Goal: Information Seeking & Learning: Learn about a topic

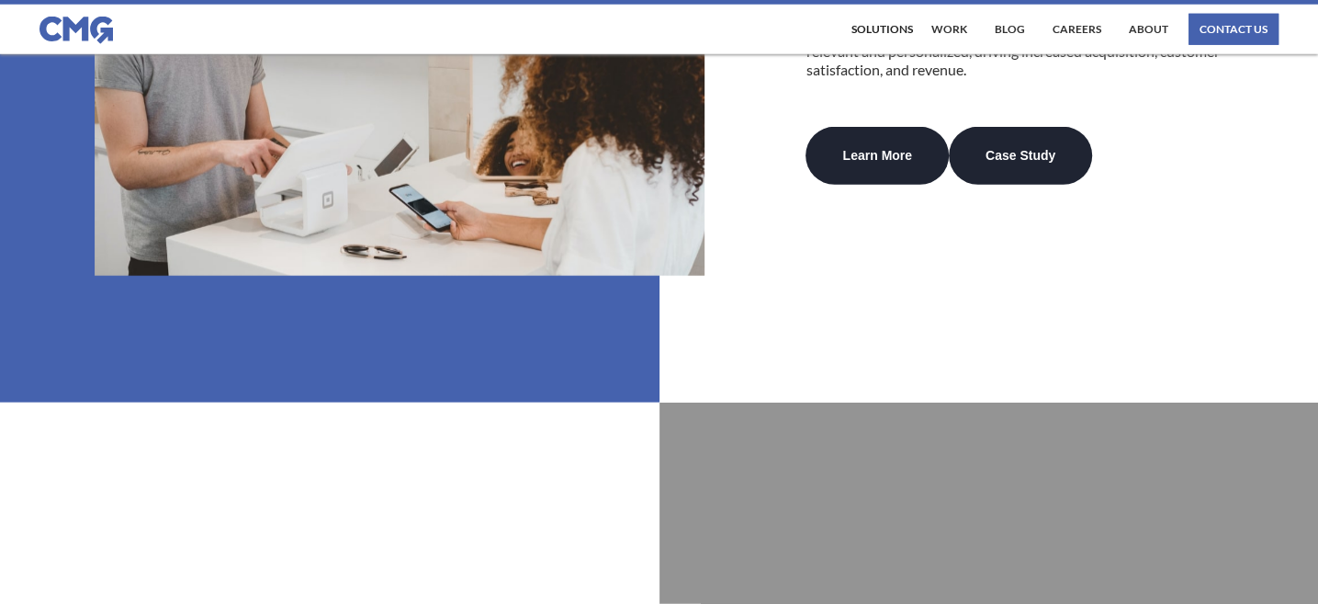
scroll to position [3770, 0]
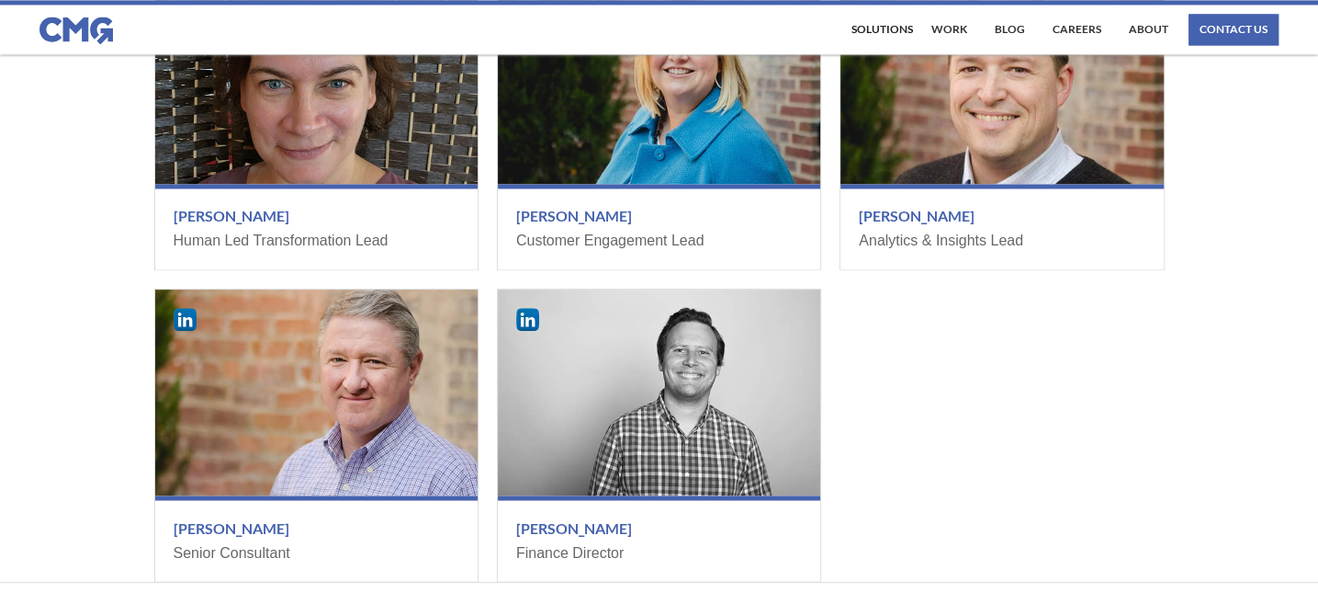
scroll to position [2249, 0]
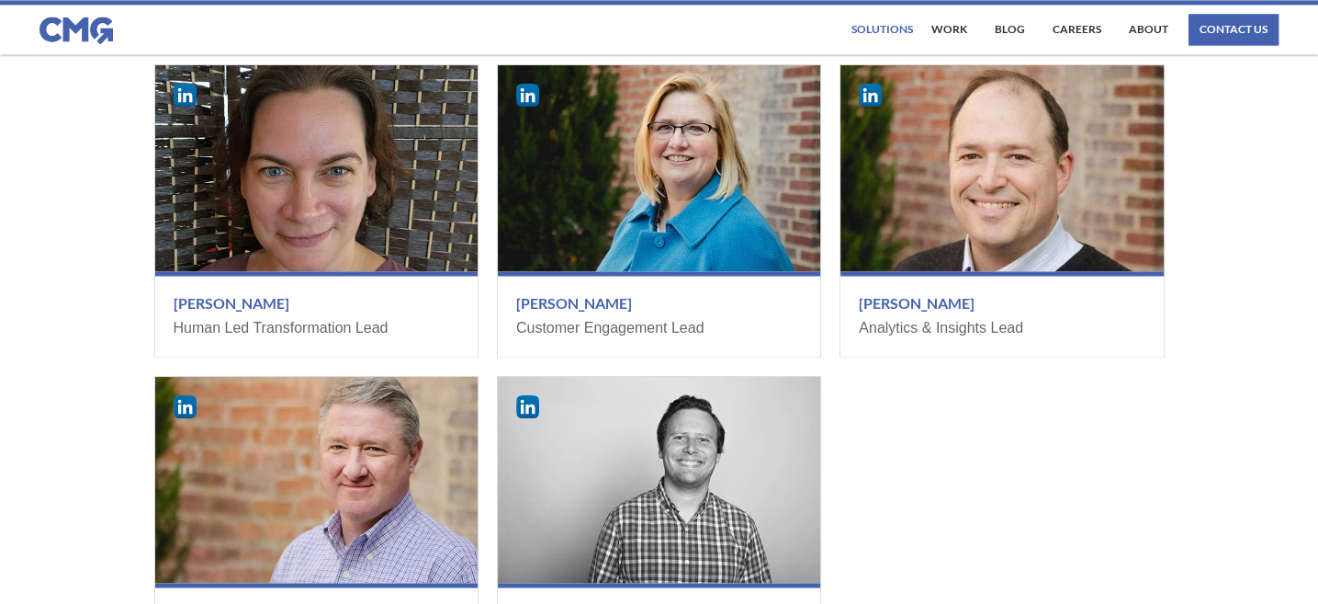
click at [876, 33] on div "Solutions" at bounding box center [883, 29] width 62 height 11
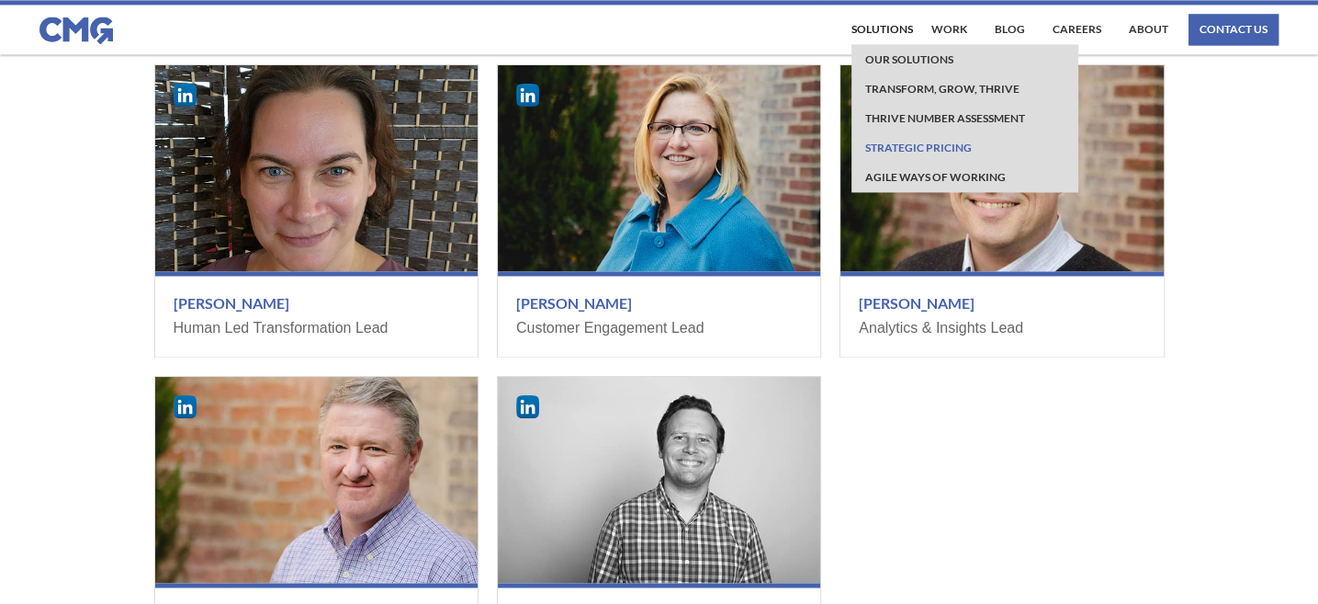
click at [895, 143] on link "Strategic Pricing" at bounding box center [919, 146] width 116 height 29
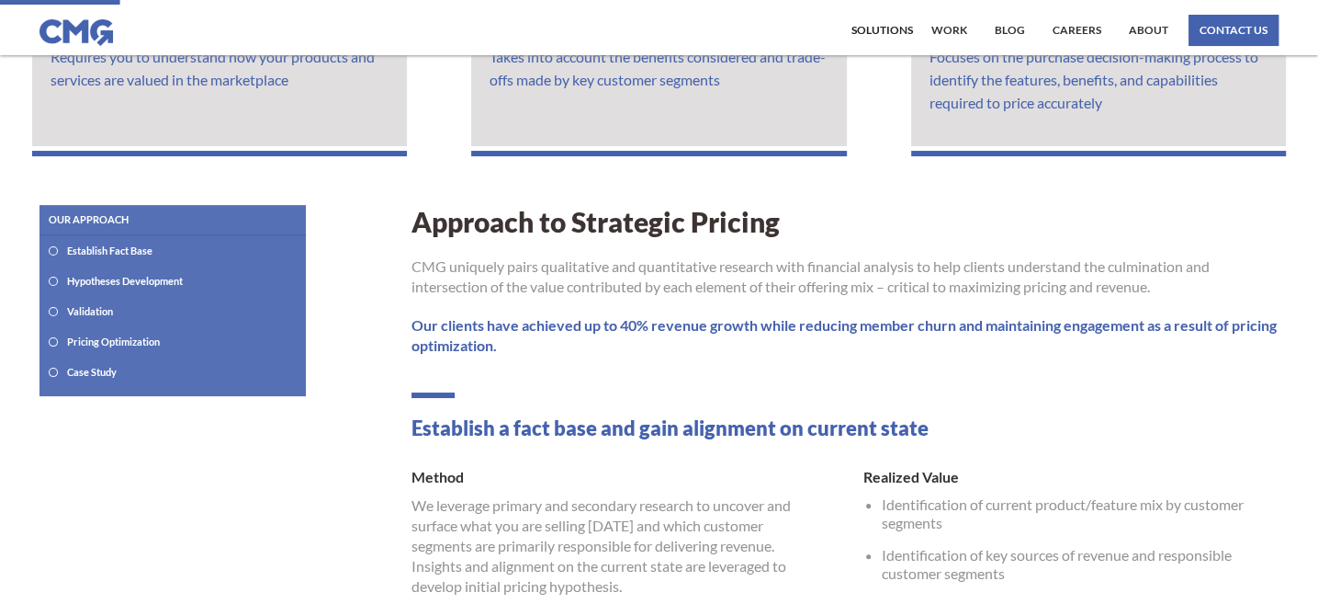
scroll to position [198, 0]
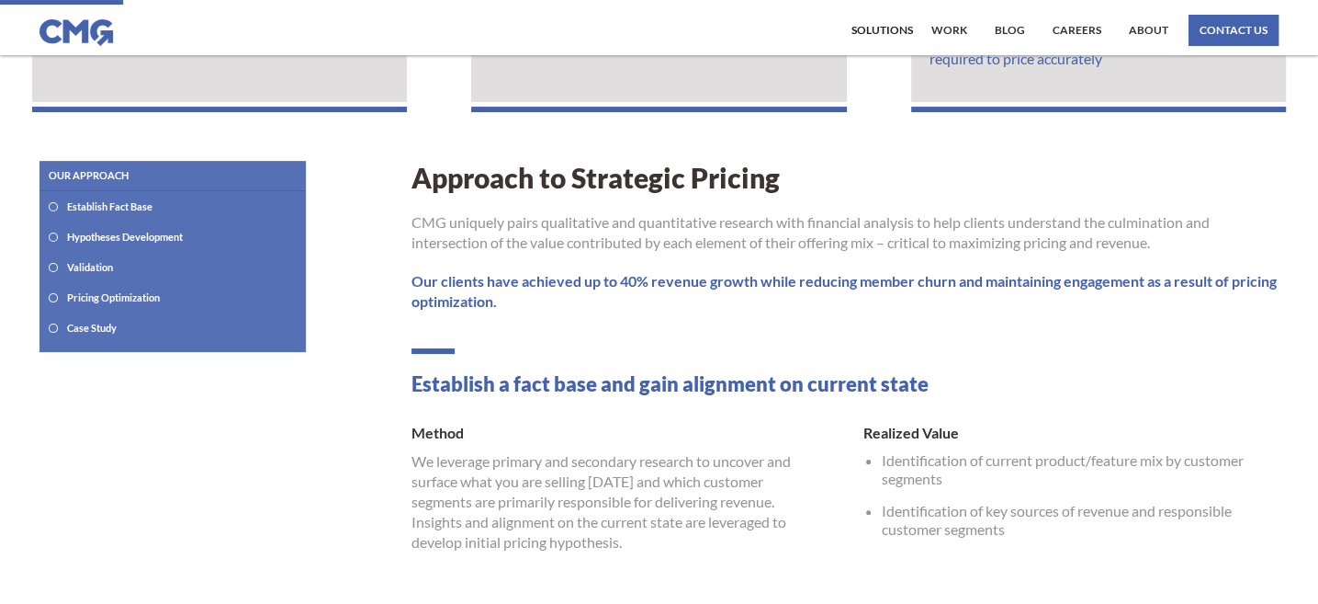
click at [110, 297] on div "Pricing Optimization" at bounding box center [113, 297] width 93 height 12
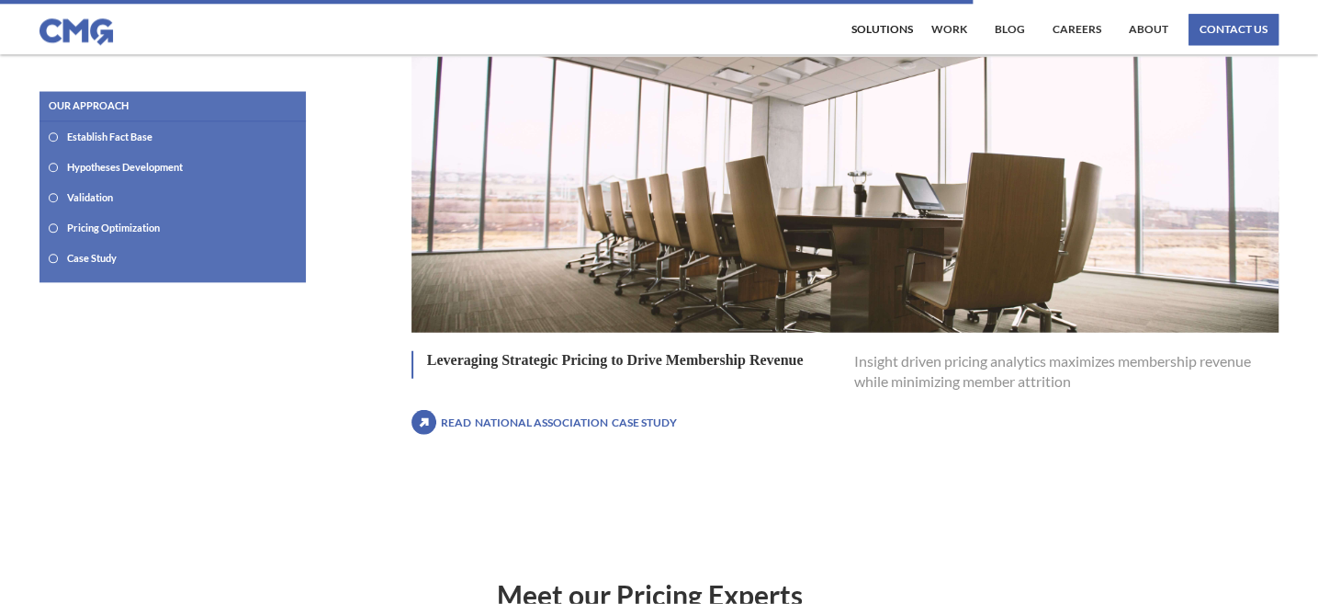
scroll to position [1568, 0]
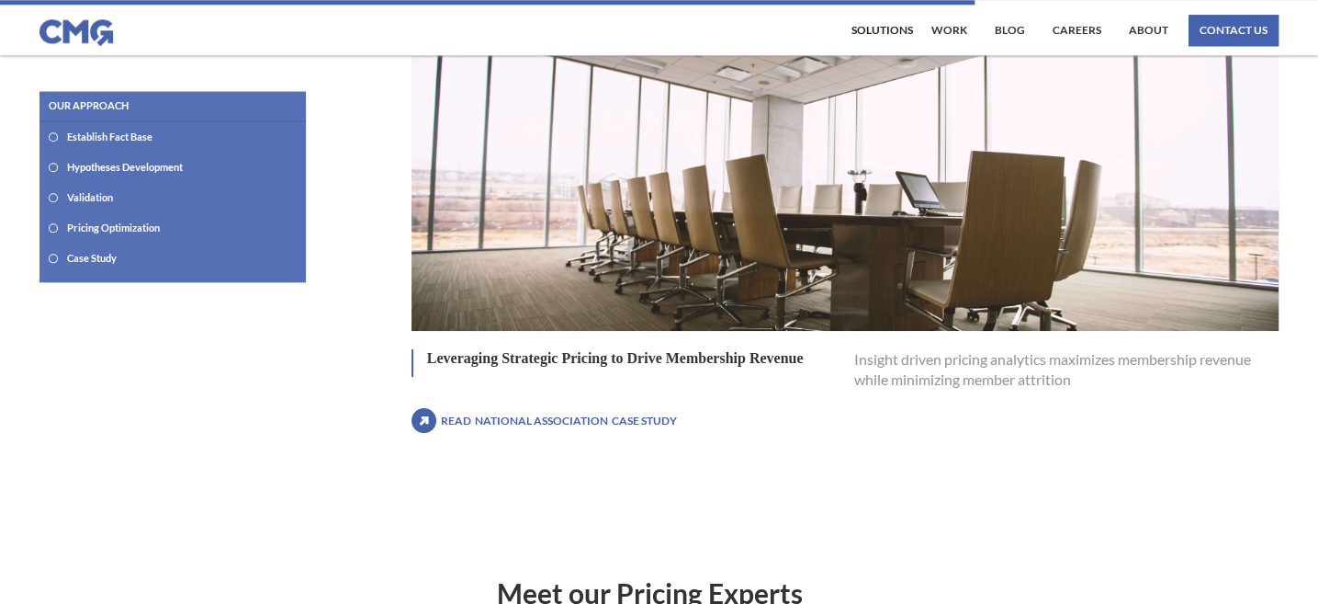
click at [133, 131] on div "Establish Fact Base Hypotheses Development Validation Pricing Optimization Case…" at bounding box center [173, 193] width 266 height 142
click at [896, 35] on div "Solutions" at bounding box center [883, 30] width 62 height 11
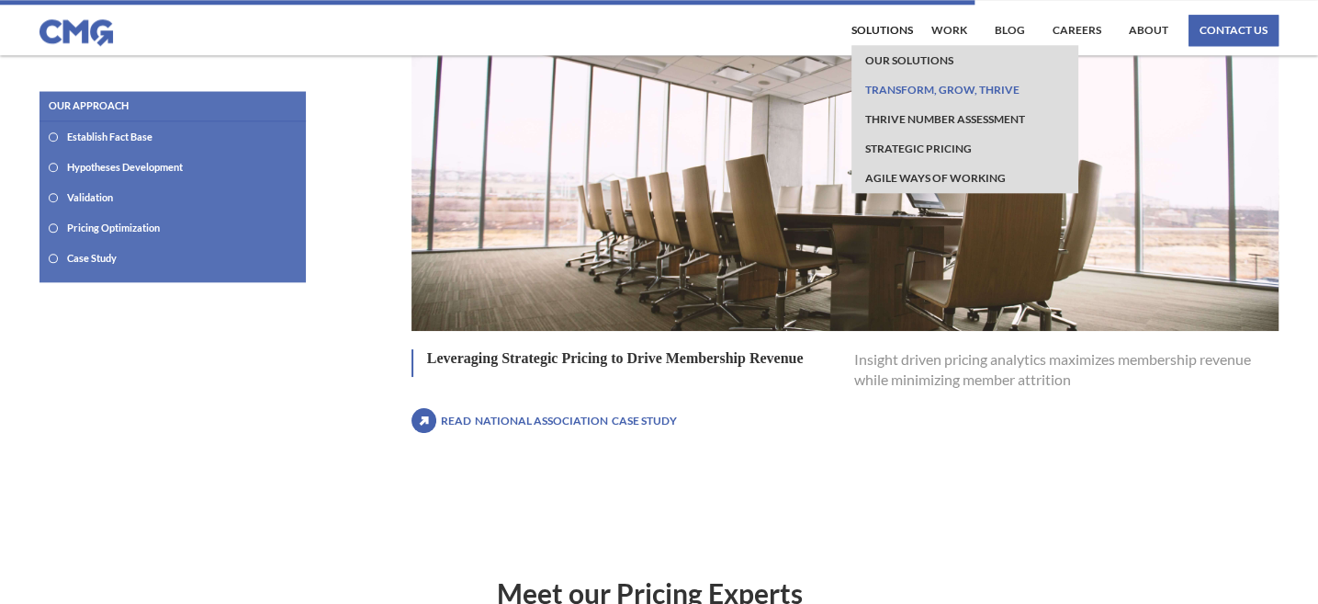
click at [906, 85] on link "Transform, Grow, thrive" at bounding box center [943, 88] width 164 height 29
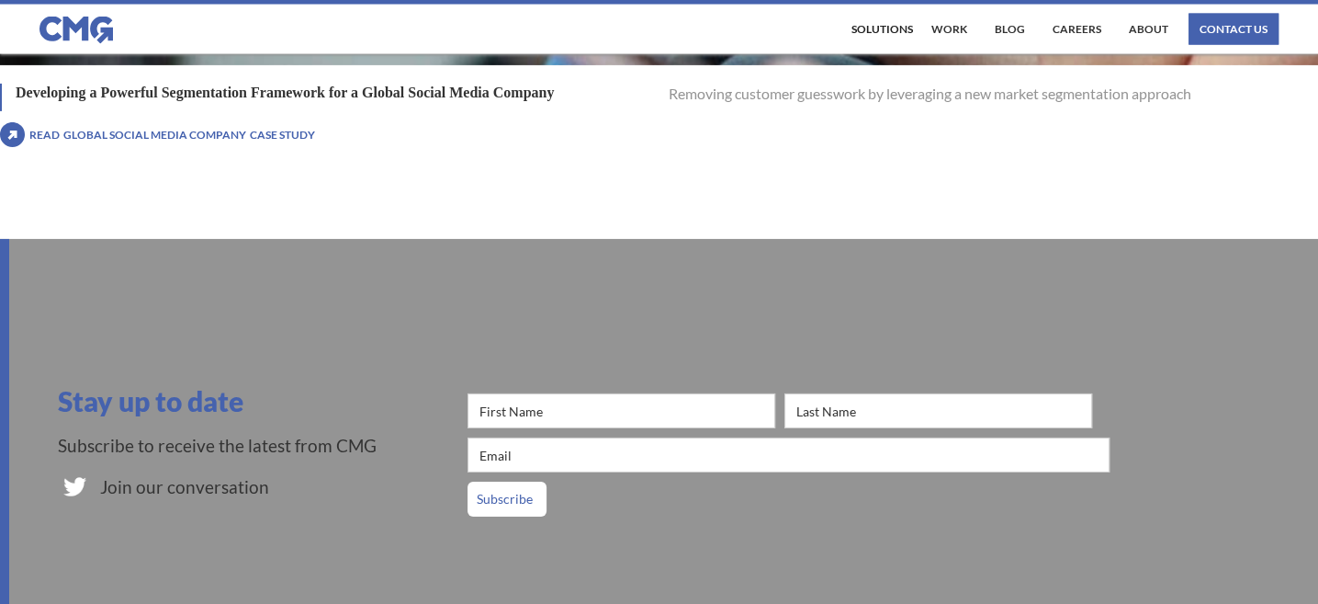
scroll to position [2844, 0]
